Goal: Obtain resource: Download file/media

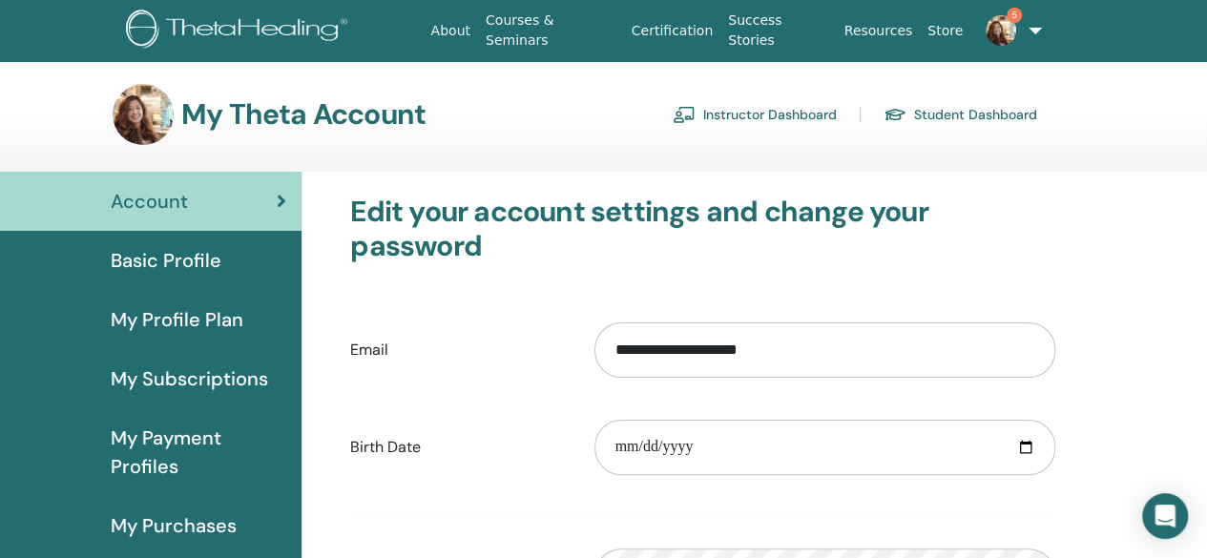
click at [965, 114] on link "Student Dashboard" at bounding box center [960, 114] width 154 height 31
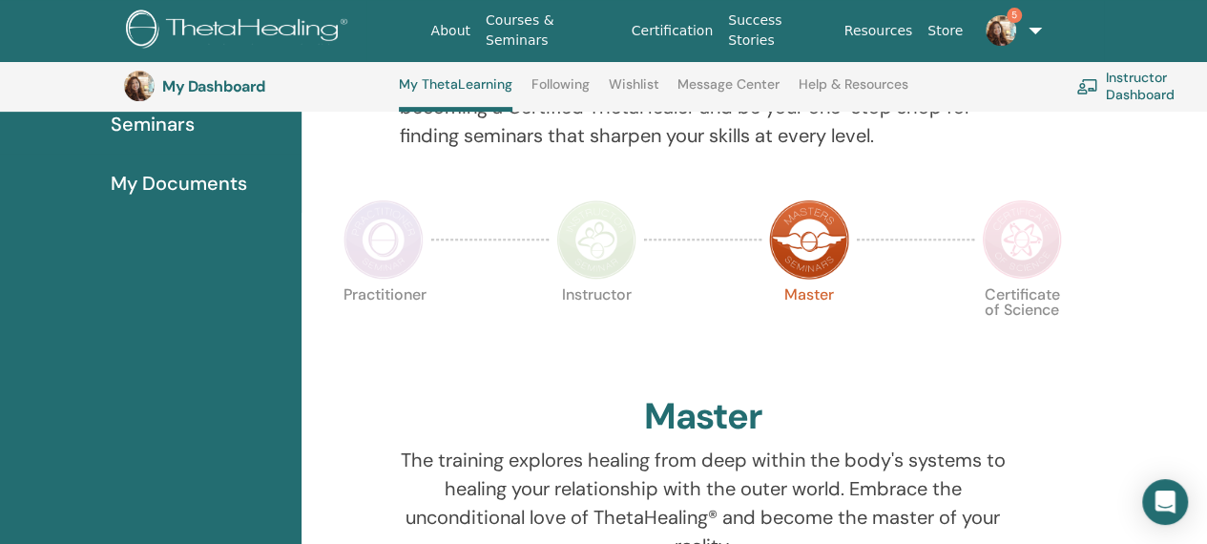
scroll to position [336, 0]
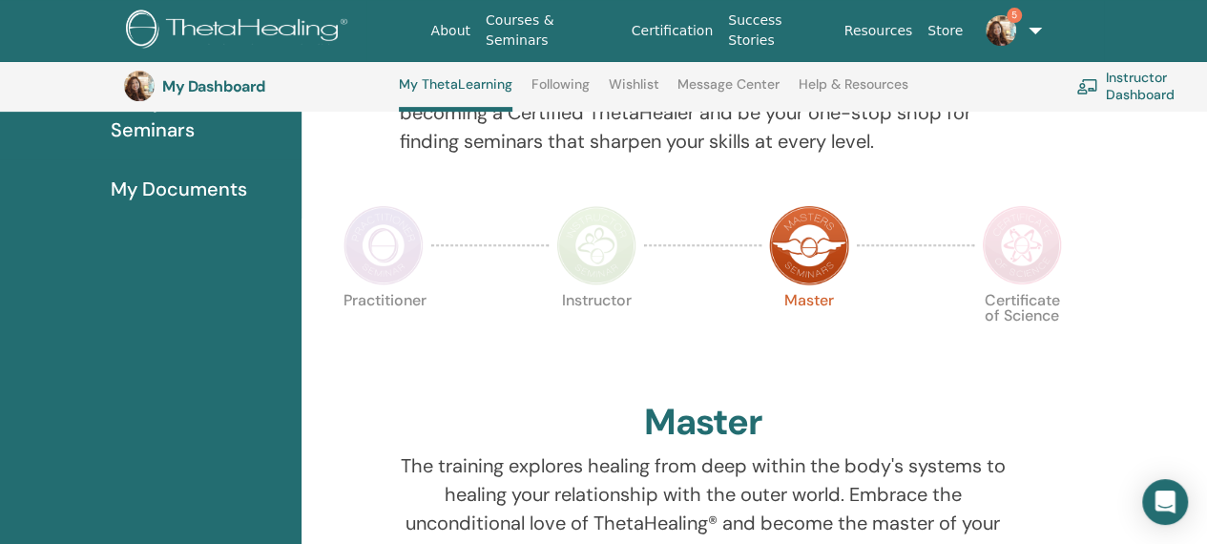
click at [1017, 284] on div at bounding box center [1021, 245] width 95 height 88
click at [1017, 251] on img at bounding box center [1022, 245] width 80 height 80
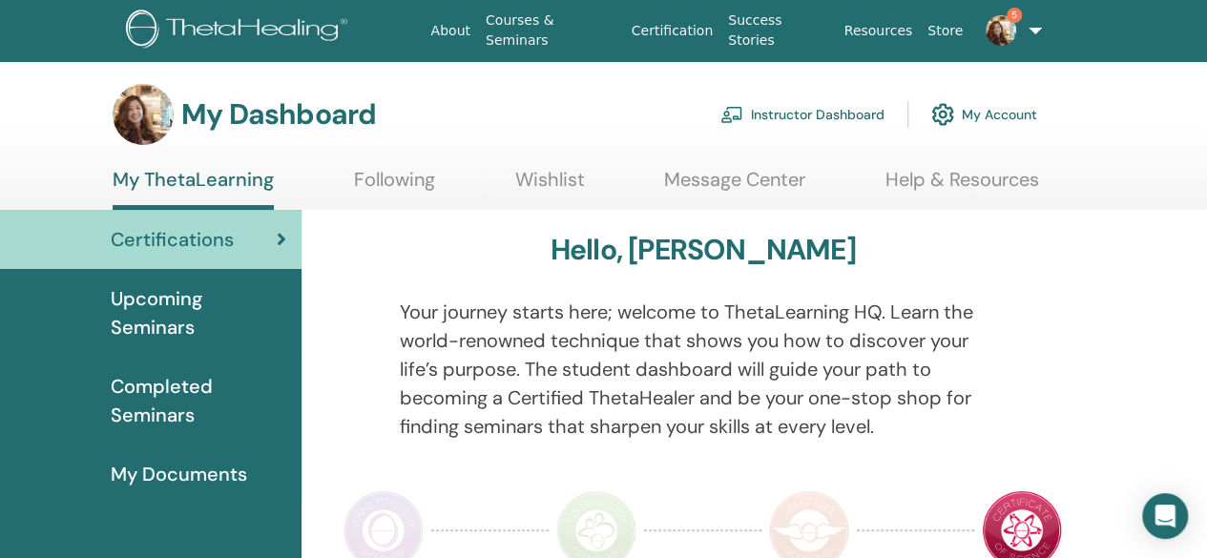
click at [181, 408] on span "Completed Seminars" at bounding box center [199, 400] width 176 height 57
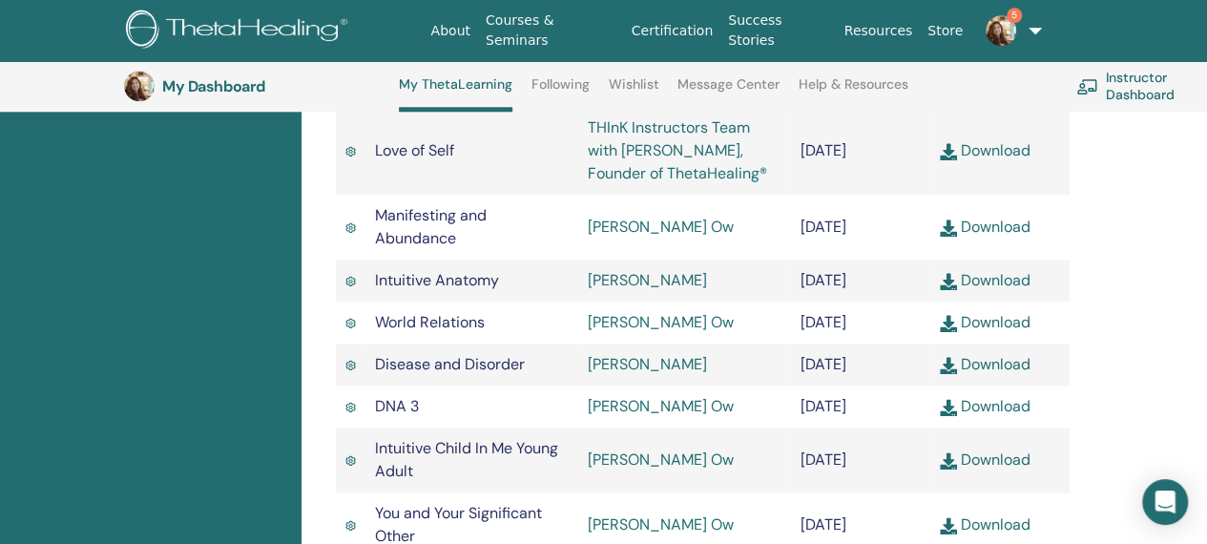
scroll to position [1004, 0]
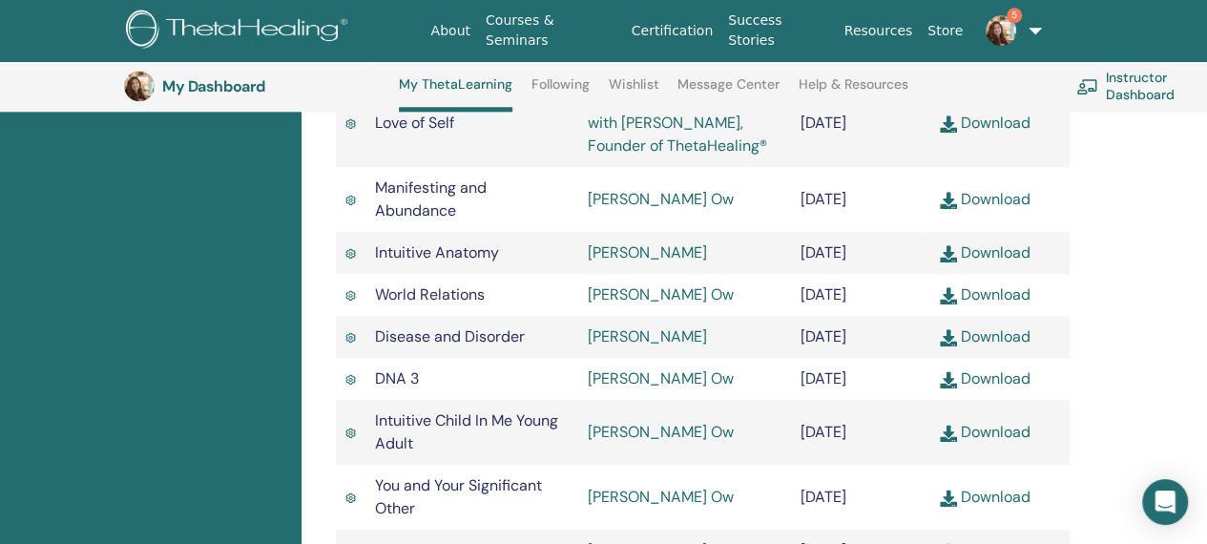
click at [1004, 133] on link "Download" at bounding box center [985, 123] width 91 height 20
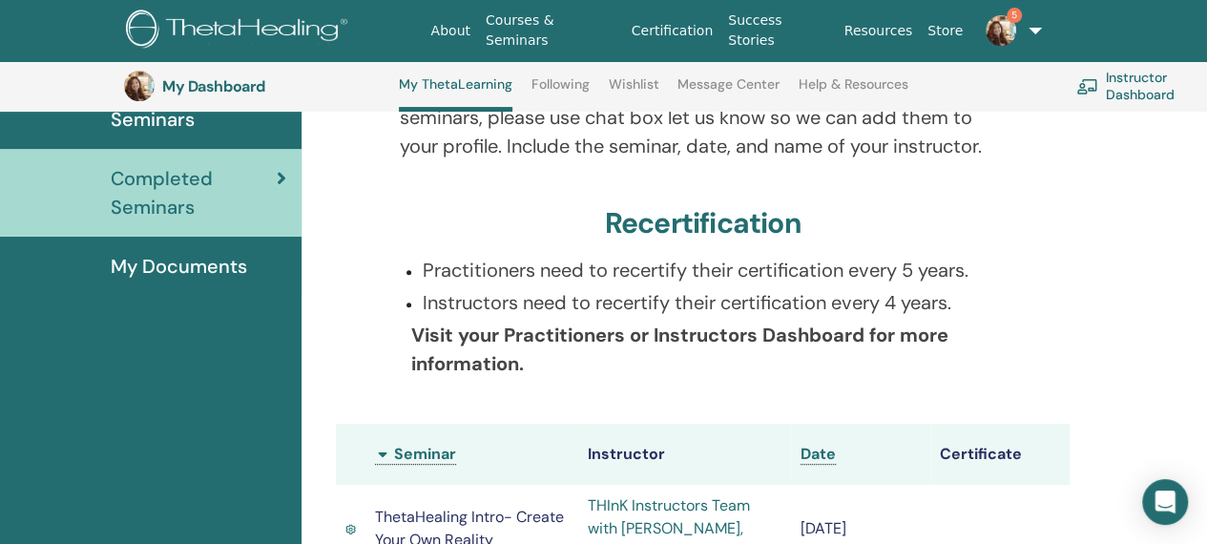
scroll to position [240, 0]
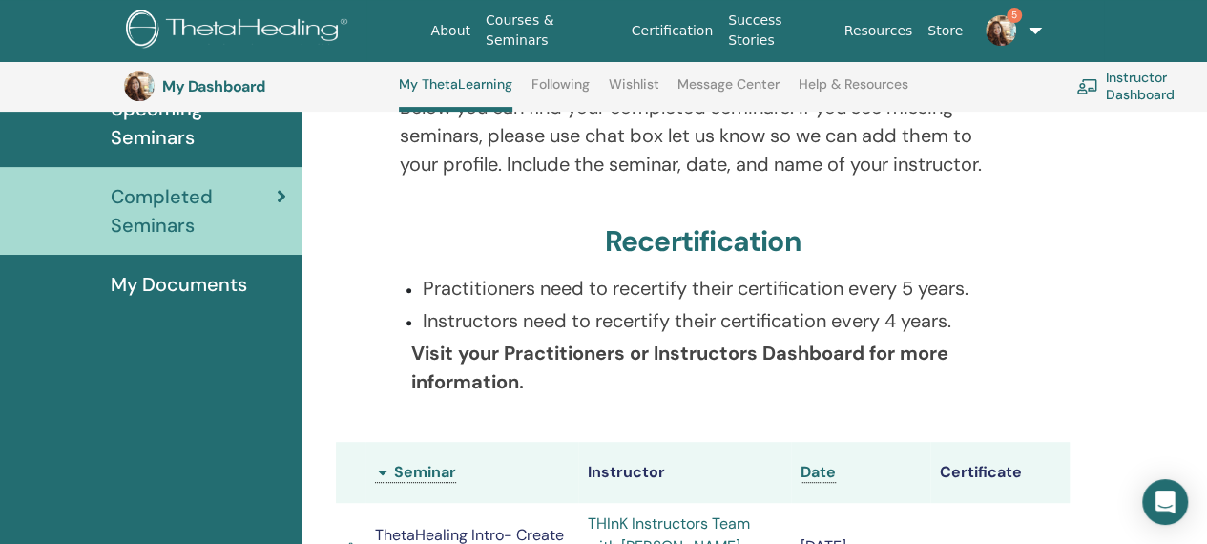
click at [160, 285] on span "My Documents" at bounding box center [179, 284] width 136 height 29
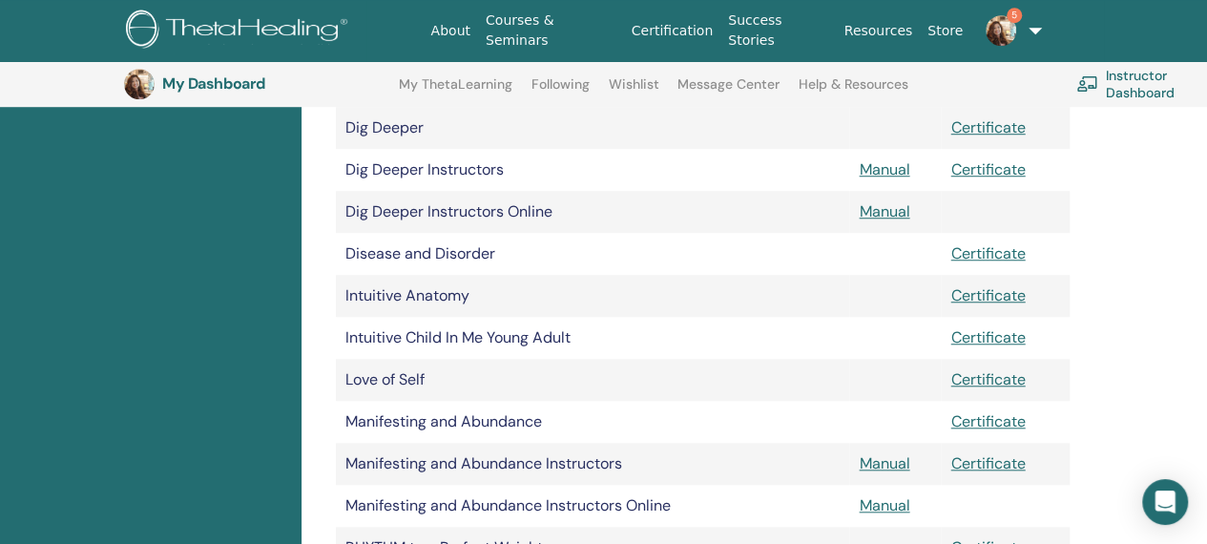
scroll to position [714, 0]
